Goal: Transaction & Acquisition: Book appointment/travel/reservation

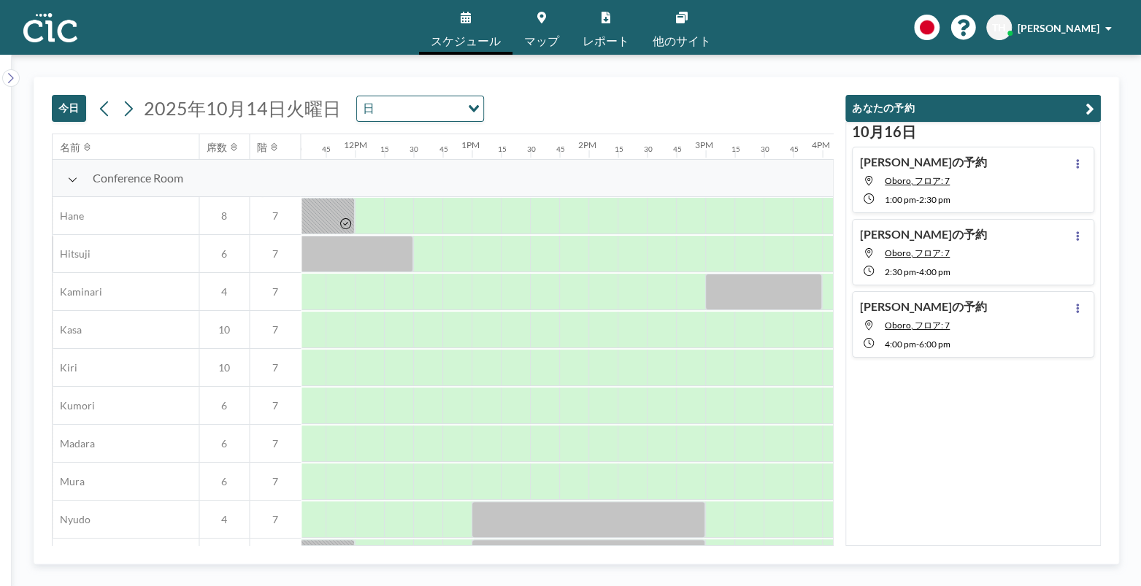
scroll to position [0, 1406]
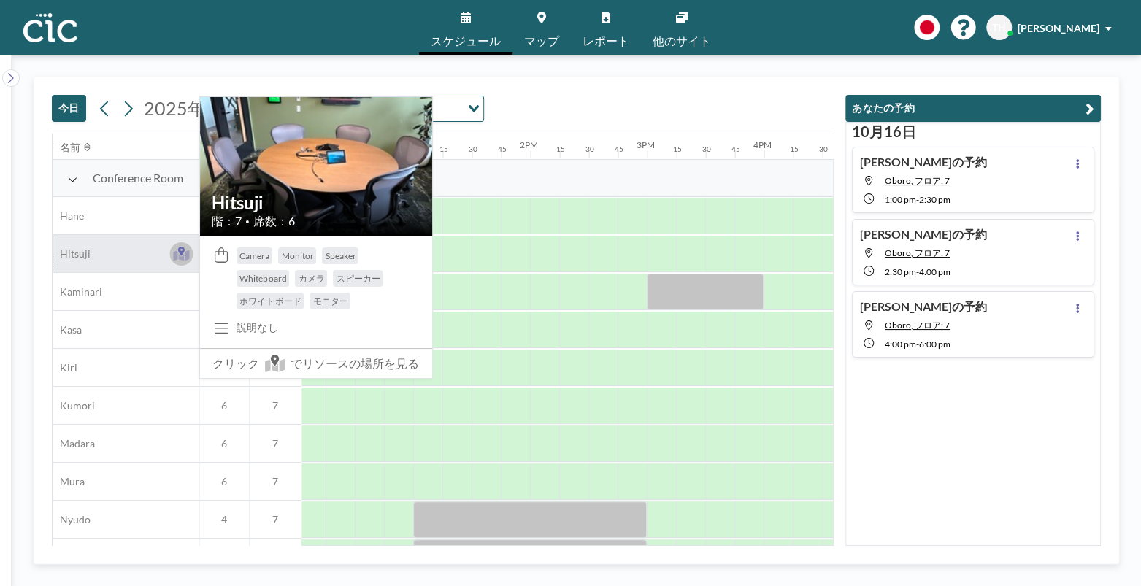
click at [177, 259] on icon at bounding box center [181, 254] width 17 height 15
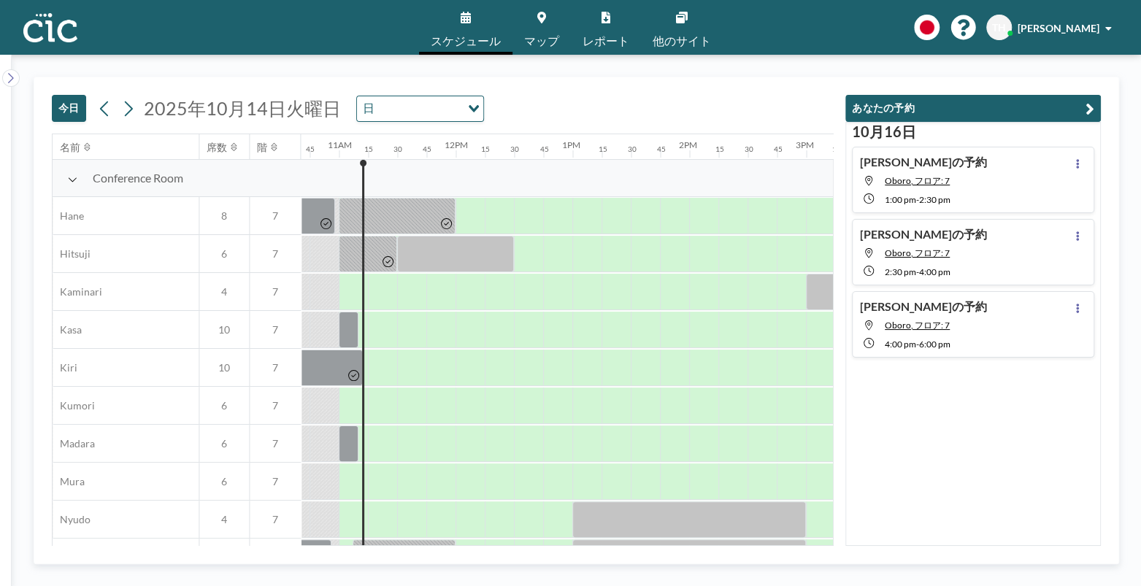
scroll to position [0, 1256]
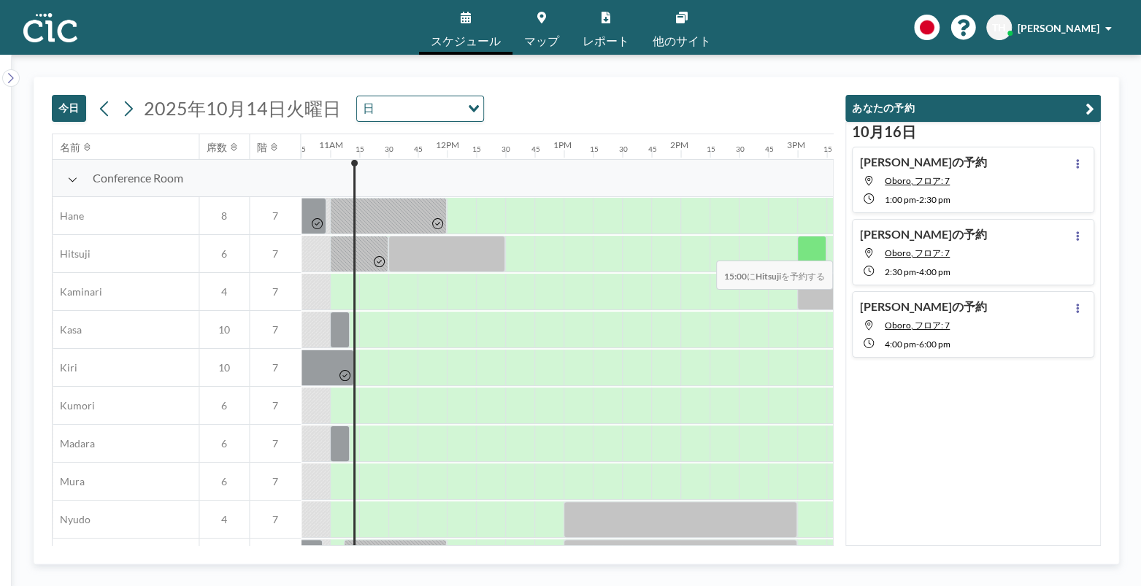
click at [806, 251] on div at bounding box center [811, 254] width 29 height 37
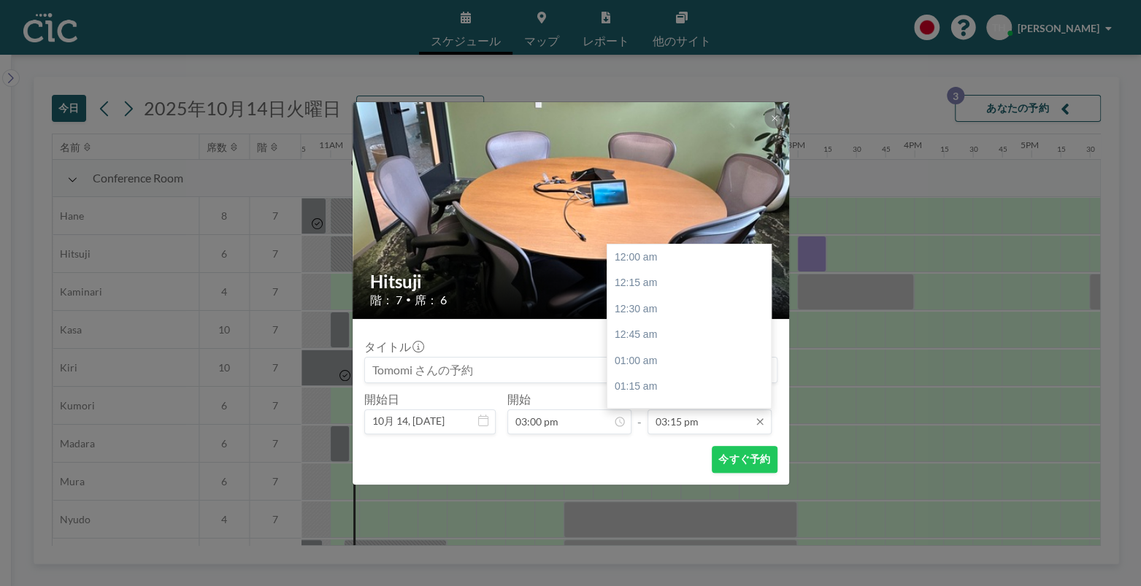
scroll to position [1585, 0]
click at [714, 418] on input "03:15 pm" at bounding box center [710, 422] width 124 height 25
click at [666, 332] on div "04:00 pm" at bounding box center [694, 336] width 172 height 26
type input "04:00 pm"
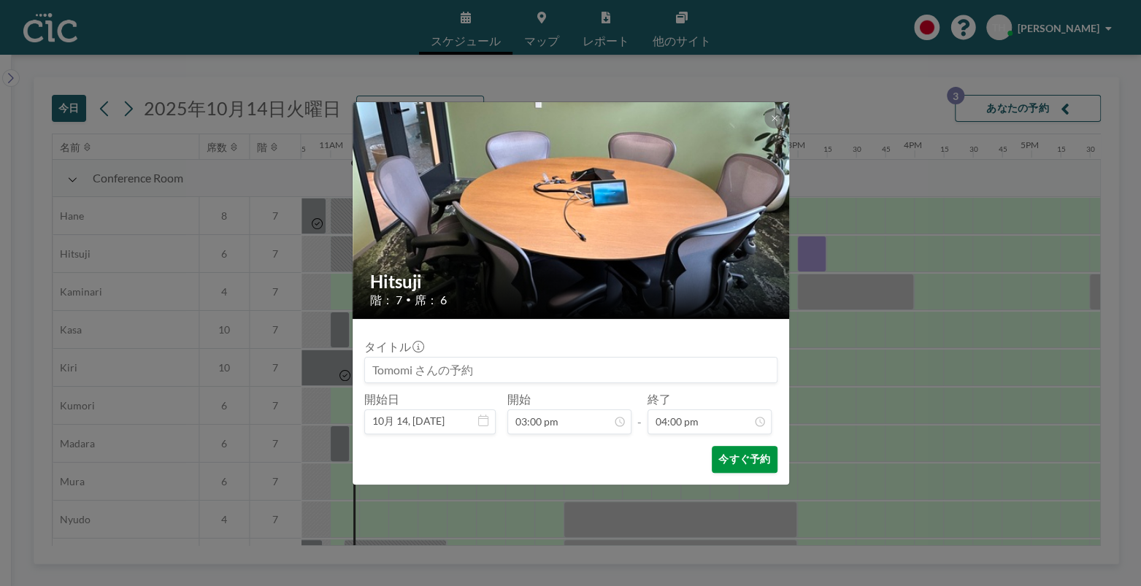
scroll to position [1663, 0]
click at [746, 456] on button "今すぐ予約" at bounding box center [744, 459] width 65 height 27
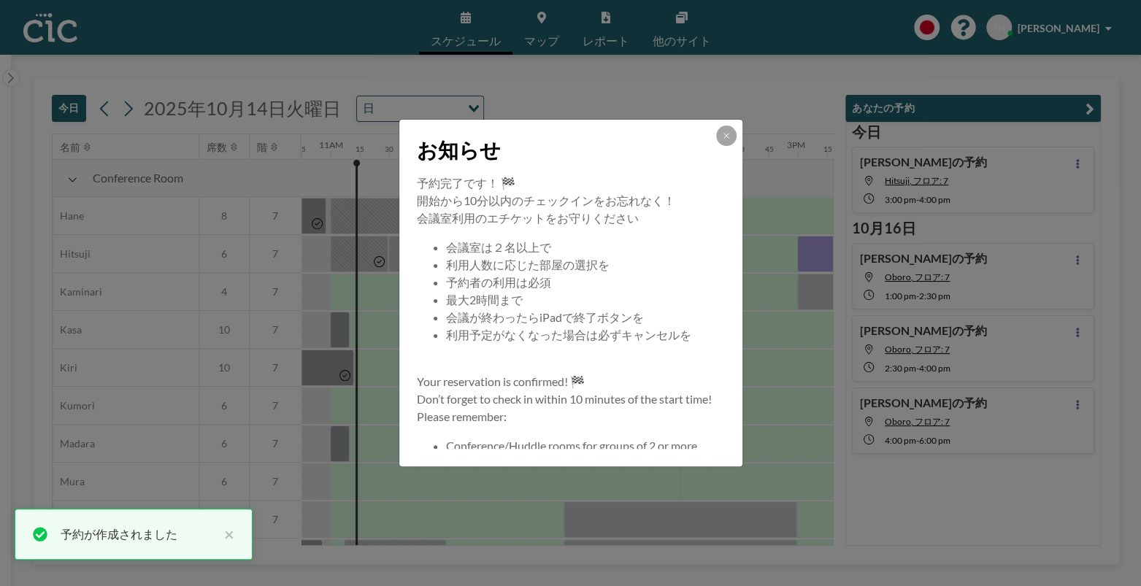
click at [718, 135] on button at bounding box center [726, 136] width 20 height 20
